Goal: Task Accomplishment & Management: Manage account settings

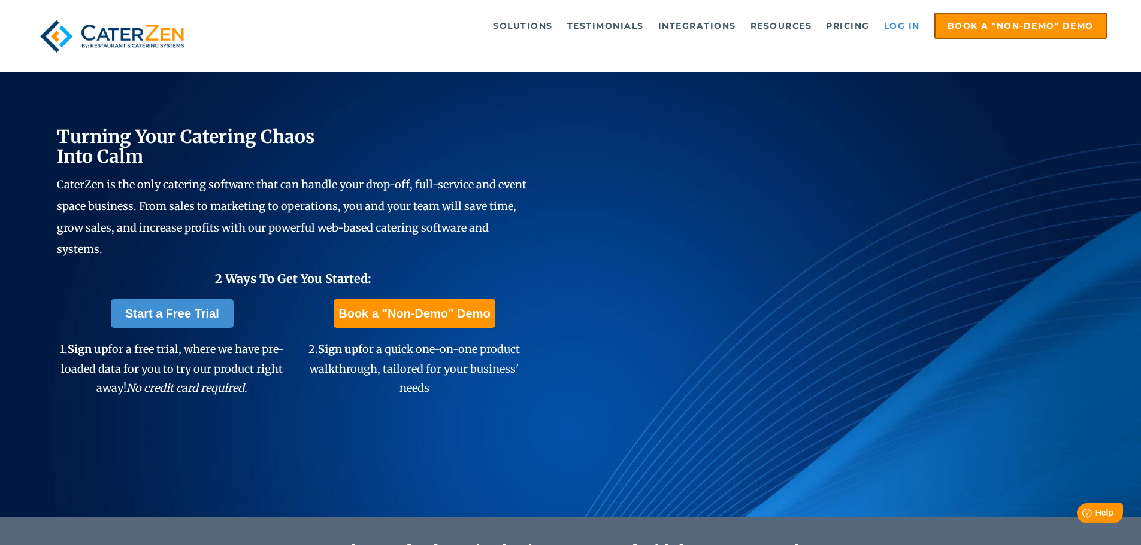
click at [901, 22] on link "Log in" at bounding box center [902, 26] width 48 height 24
click at [893, 25] on link "Log in" at bounding box center [902, 26] width 48 height 24
click at [901, 27] on link "Log in" at bounding box center [902, 26] width 48 height 24
click at [888, 25] on link "Log in" at bounding box center [902, 26] width 48 height 24
